Goal: Information Seeking & Learning: Learn about a topic

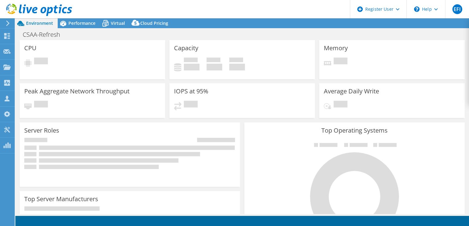
select select "USD"
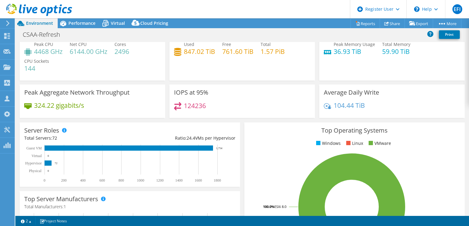
scroll to position [10, 0]
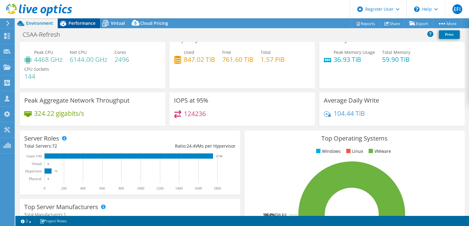
click at [81, 24] on span "Performance" at bounding box center [81, 23] width 27 height 6
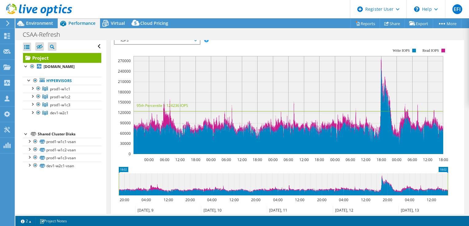
scroll to position [130, 0]
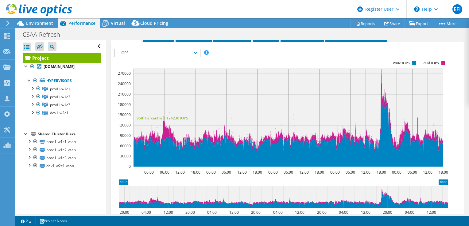
click at [195, 57] on span "IOPS" at bounding box center [156, 52] width 79 height 7
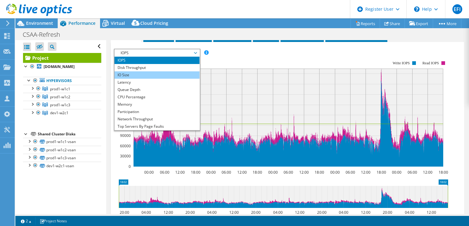
click at [128, 79] on li "IO Size" at bounding box center [156, 74] width 85 height 7
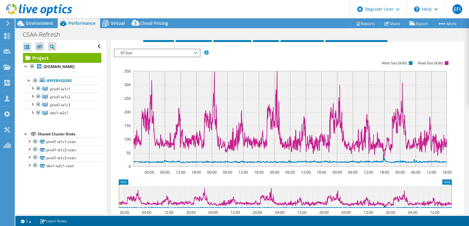
click at [197, 57] on span "IO Size" at bounding box center [156, 52] width 85 height 7
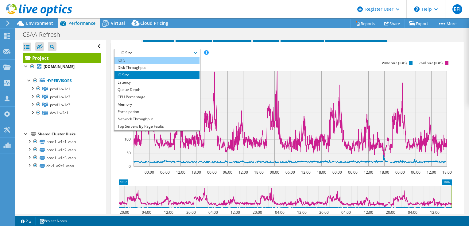
click at [129, 64] on li "IOPS" at bounding box center [156, 60] width 85 height 7
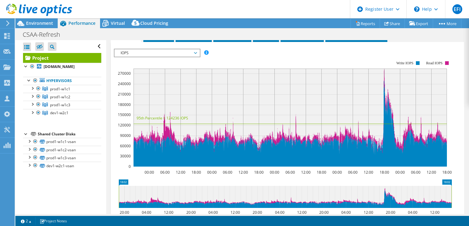
click at [195, 57] on span "IOPS" at bounding box center [156, 52] width 79 height 7
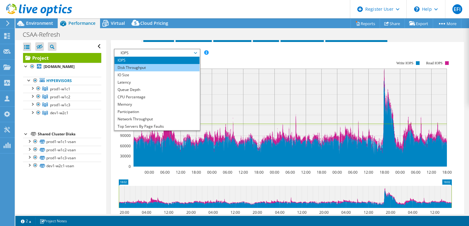
click at [127, 71] on li "Disk Throughput" at bounding box center [156, 67] width 85 height 7
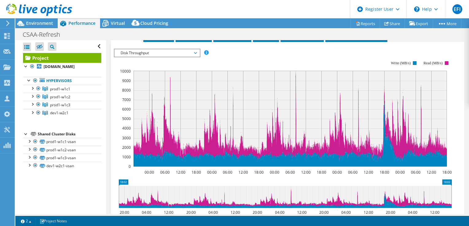
click at [197, 57] on span "Disk Throughput" at bounding box center [156, 52] width 85 height 7
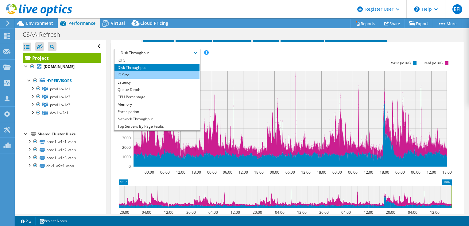
click at [126, 79] on li "IO Size" at bounding box center [156, 74] width 85 height 7
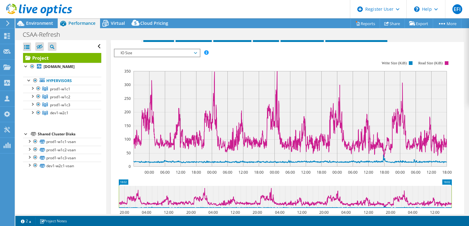
click at [196, 57] on span "IO Size" at bounding box center [156, 52] width 79 height 7
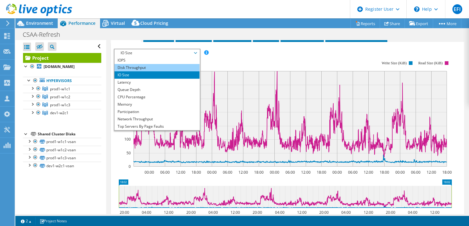
click at [141, 71] on li "Disk Throughput" at bounding box center [156, 67] width 85 height 7
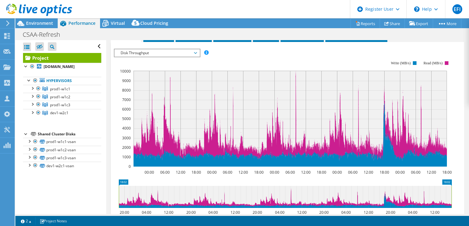
click at [196, 57] on span "Disk Throughput" at bounding box center [156, 52] width 79 height 7
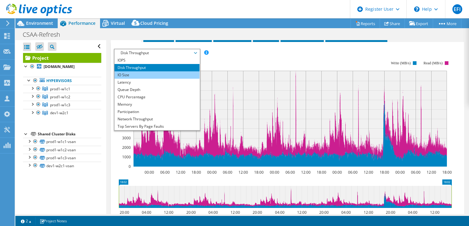
click at [122, 79] on li "IO Size" at bounding box center [156, 74] width 85 height 7
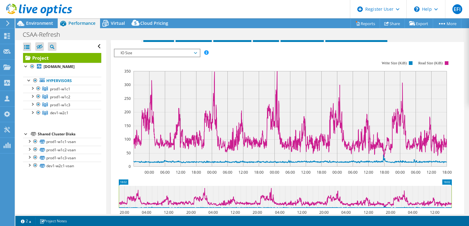
click at [195, 57] on span "IO Size" at bounding box center [156, 52] width 79 height 7
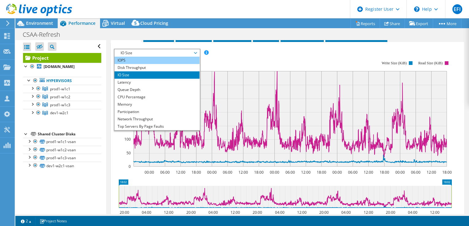
click at [125, 64] on li "IOPS" at bounding box center [156, 60] width 85 height 7
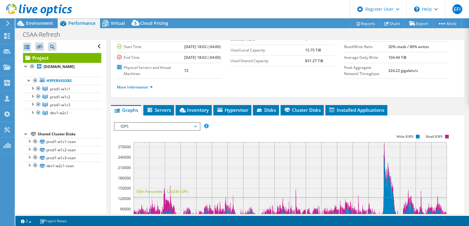
scroll to position [31, 0]
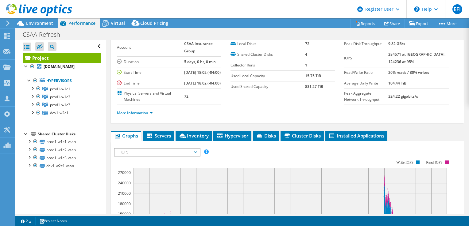
click at [76, 22] on span "Performance" at bounding box center [81, 23] width 27 height 6
click at [152, 116] on link "More Information" at bounding box center [135, 112] width 36 height 5
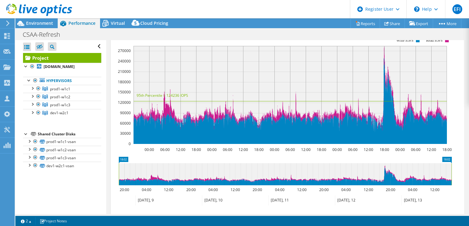
scroll to position [244, 0]
